Goal: Task Accomplishment & Management: Use online tool/utility

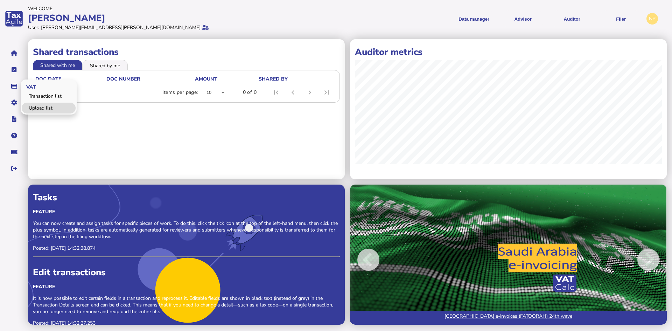
click at [32, 106] on link "Upload list" at bounding box center [49, 108] width 54 height 11
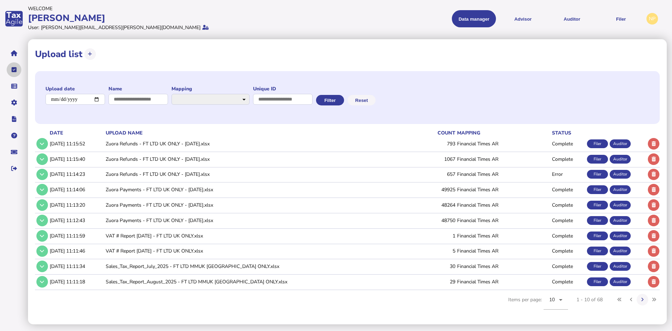
click at [14, 70] on icon "navigate application pages" at bounding box center [14, 70] width 5 height 0
select select "**********"
select select "********"
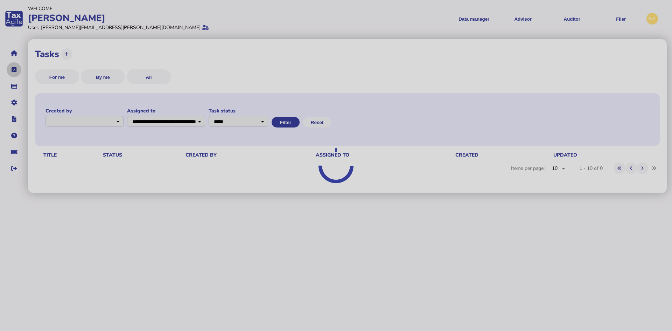
select select "**********"
select select "********"
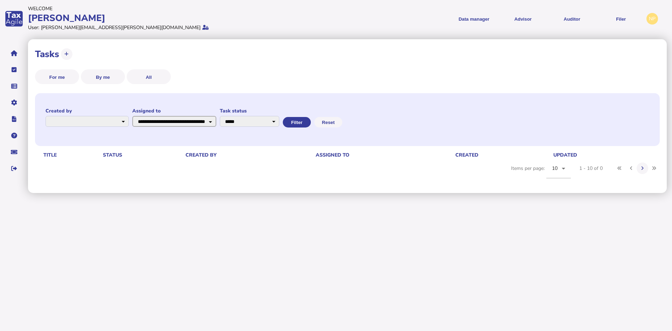
click at [216, 121] on select "**********" at bounding box center [174, 121] width 84 height 11
select select "**********"
click at [156, 116] on select "**********" at bounding box center [174, 121] width 84 height 11
click at [310, 120] on button "Filter" at bounding box center [296, 122] width 28 height 10
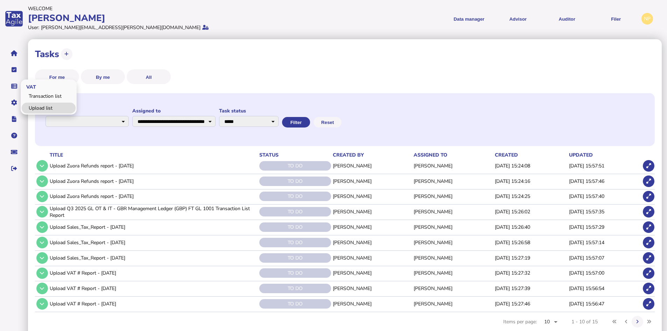
click at [38, 107] on link "Upload list" at bounding box center [49, 108] width 54 height 11
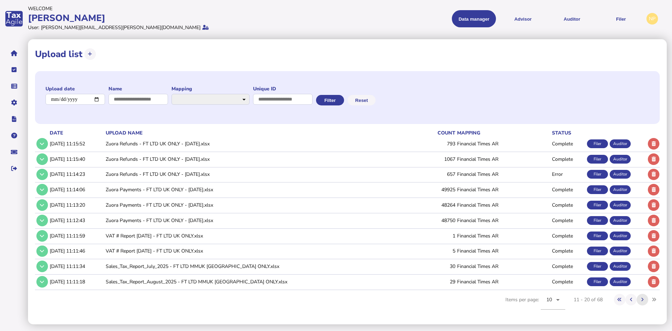
click at [642, 300] on icon at bounding box center [642, 299] width 2 height 5
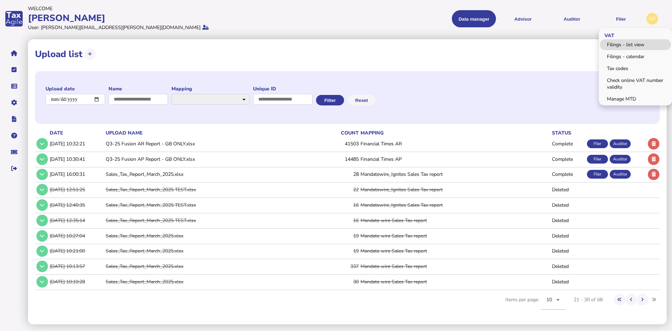
click at [633, 43] on link "Filings - list view" at bounding box center [635, 44] width 71 height 11
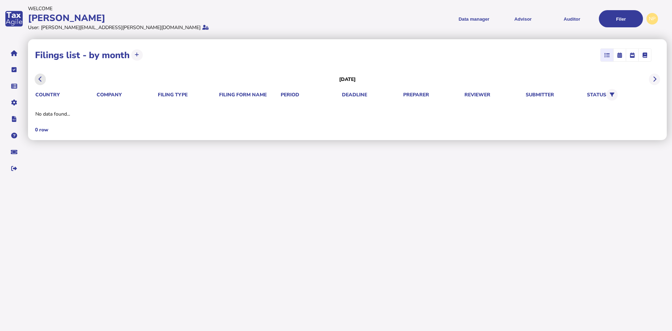
click at [39, 79] on icon at bounding box center [39, 79] width 3 height 0
click at [40, 79] on icon at bounding box center [39, 79] width 3 height 0
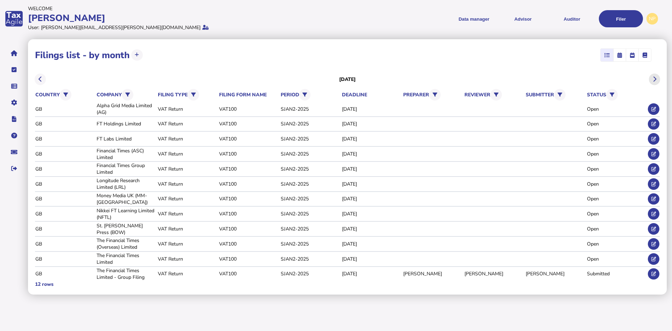
click at [656, 79] on button at bounding box center [655, 79] width 12 height 12
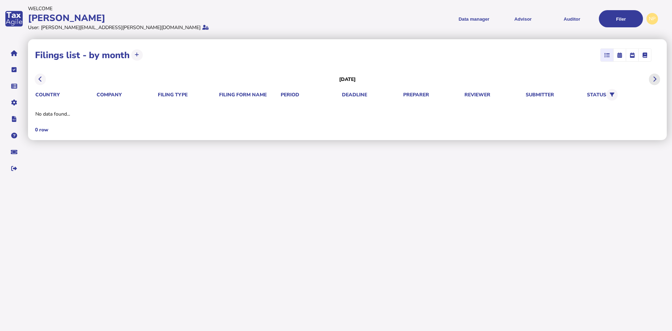
click at [654, 79] on icon at bounding box center [654, 79] width 3 height 0
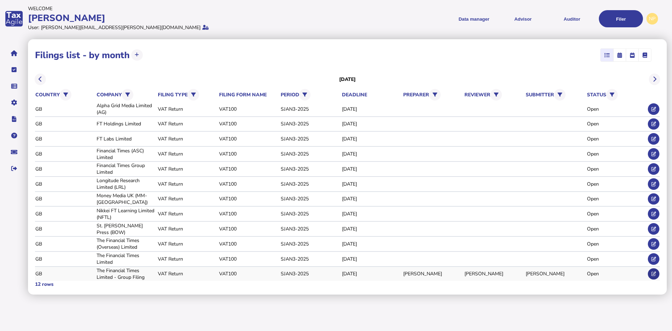
click at [654, 272] on icon at bounding box center [653, 273] width 5 height 5
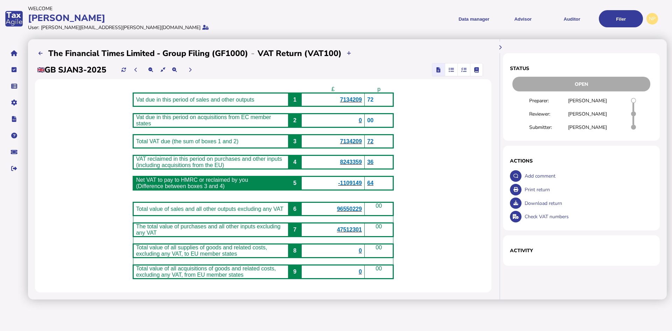
click at [466, 70] on icon "button" at bounding box center [463, 70] width 5 height 0
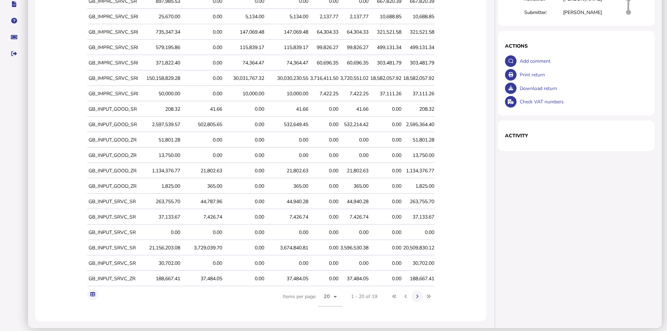
scroll to position [119, 0]
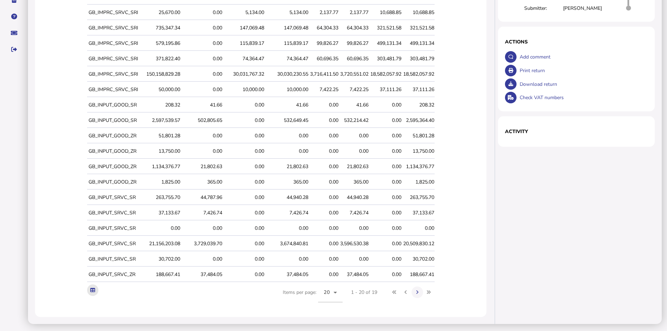
click at [92, 288] on icon at bounding box center [92, 290] width 5 height 5
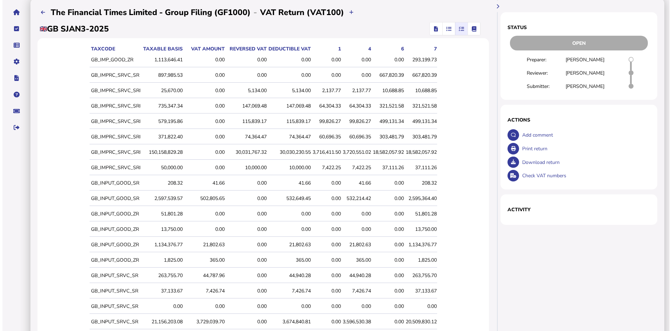
scroll to position [0, 0]
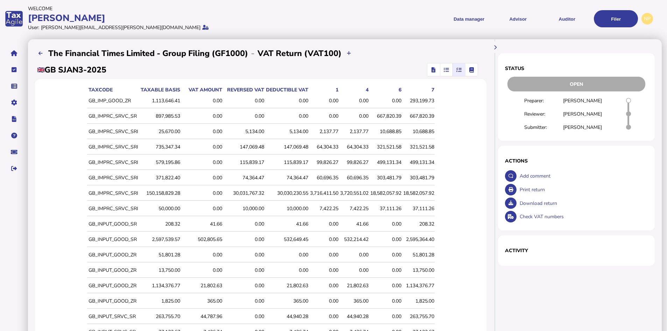
click at [435, 70] on icon "button" at bounding box center [433, 70] width 4 height 0
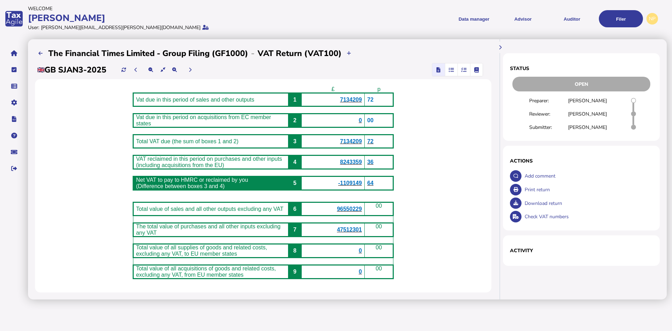
click at [362, 99] on span "7134209" at bounding box center [351, 100] width 22 height 6
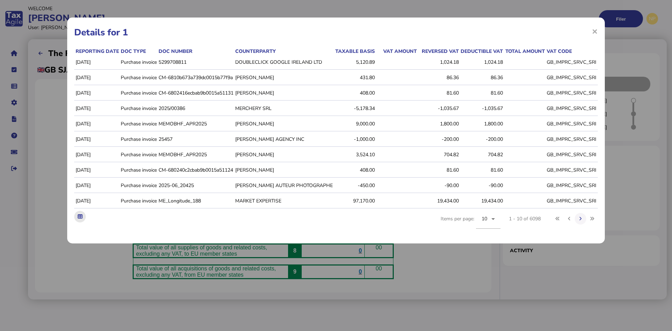
click at [80, 219] on icon at bounding box center [80, 216] width 5 height 5
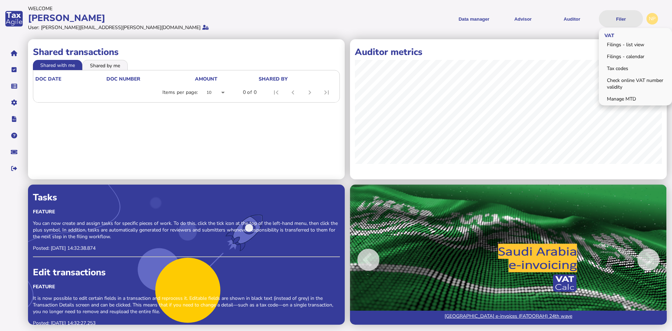
click at [620, 16] on button "Filer" at bounding box center [621, 18] width 44 height 17
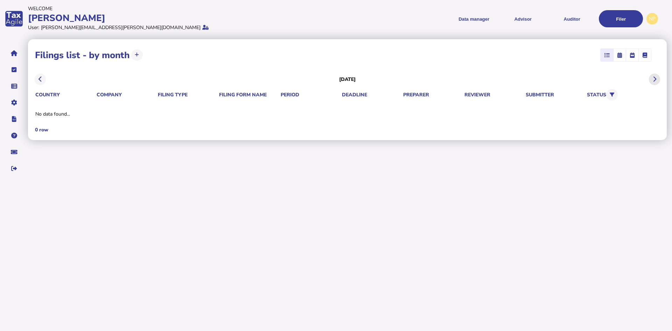
click at [654, 79] on icon at bounding box center [654, 79] width 3 height 0
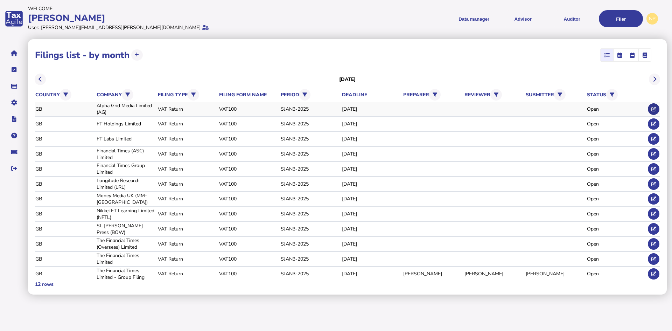
click at [653, 107] on icon at bounding box center [653, 109] width 5 height 5
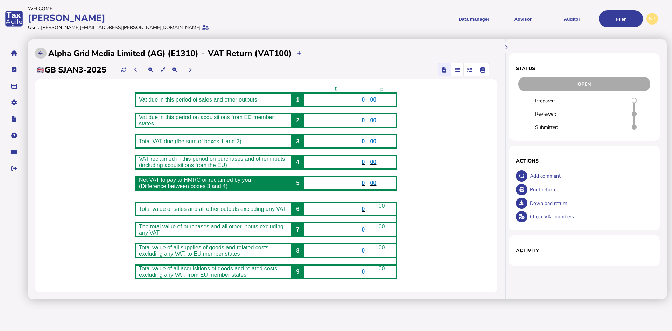
click at [40, 54] on icon at bounding box center [40, 53] width 4 height 5
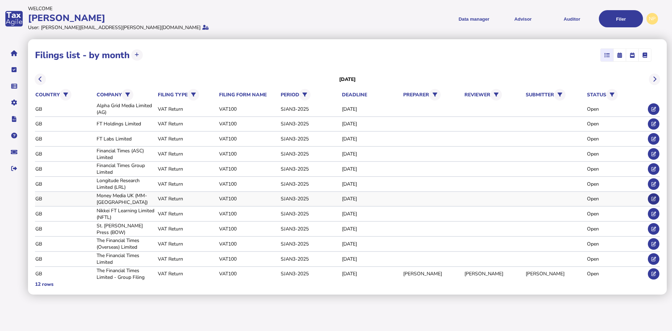
click at [655, 197] on icon at bounding box center [653, 198] width 5 height 5
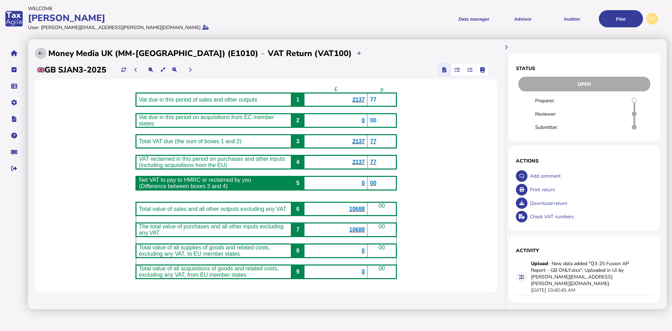
click at [38, 51] on icon at bounding box center [40, 53] width 4 height 5
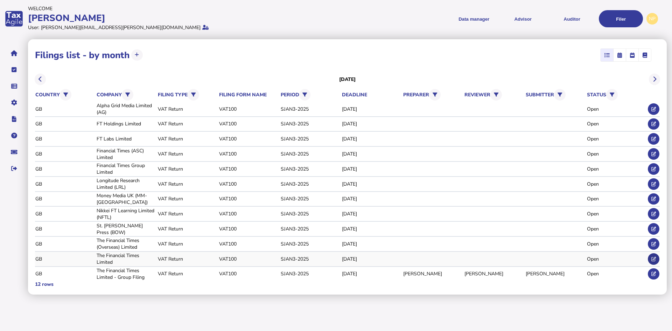
click at [655, 257] on icon at bounding box center [653, 259] width 5 height 5
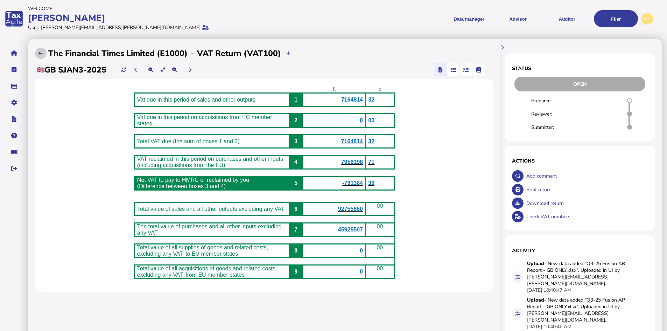
click at [40, 52] on icon at bounding box center [40, 53] width 4 height 5
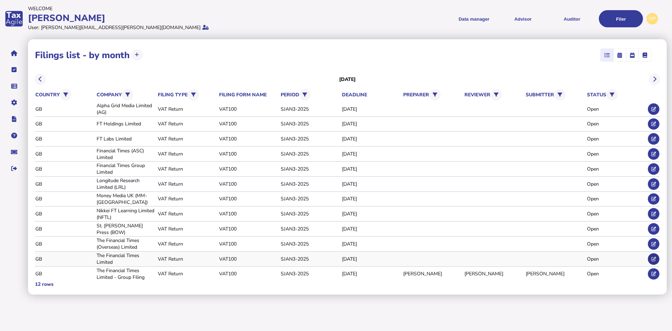
click at [656, 257] on icon at bounding box center [653, 259] width 5 height 5
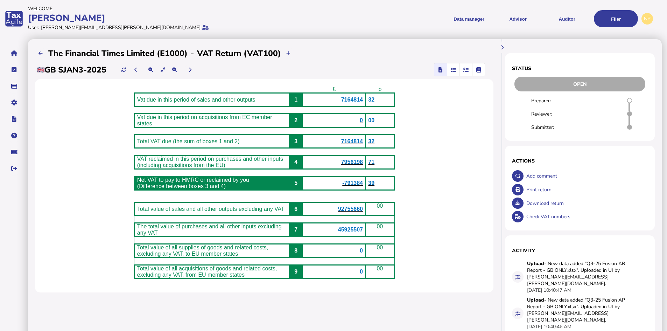
click at [465, 70] on icon "button" at bounding box center [465, 70] width 5 height 0
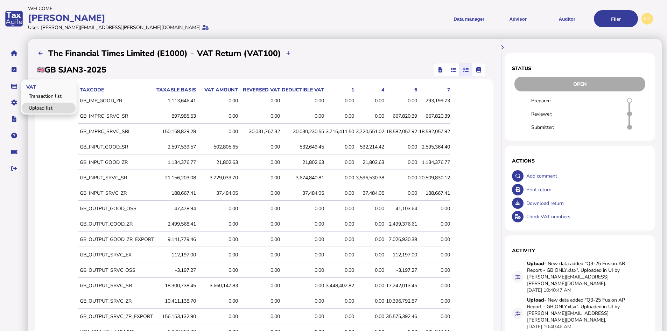
click at [45, 104] on link "Upload list" at bounding box center [49, 108] width 54 height 11
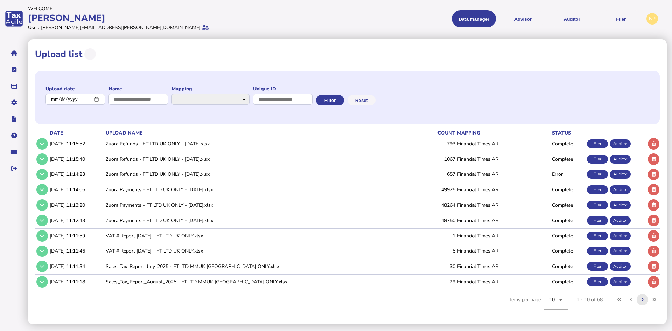
click at [644, 301] on icon at bounding box center [642, 299] width 2 height 5
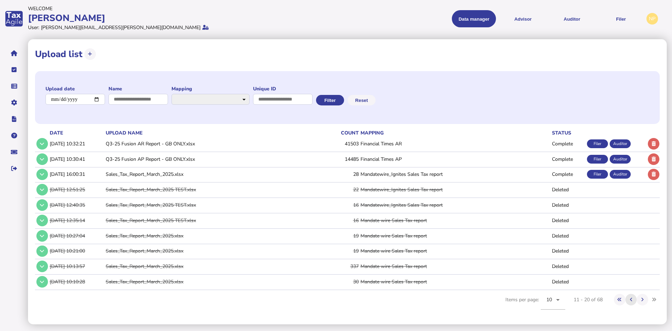
click at [630, 298] on icon at bounding box center [631, 299] width 2 height 5
